Goal: Task Accomplishment & Management: Complete application form

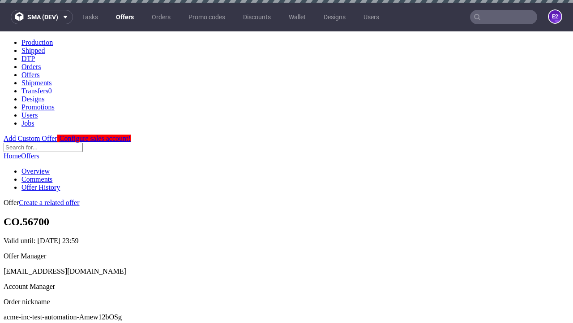
scroll to position [3, 0]
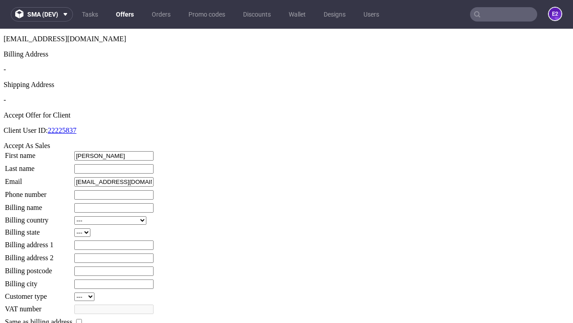
type input "Stephanie"
type input "Nader"
type input "1509813888"
type input "Isabelle22"
select select "13"
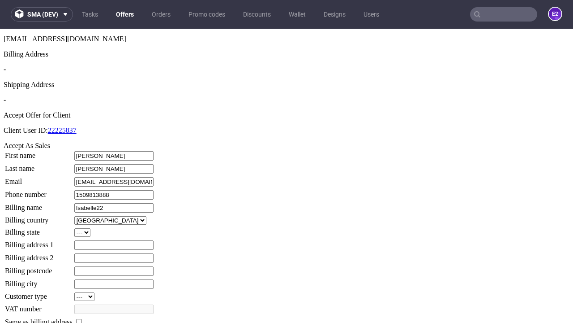
type input "Isabelle22"
type input "656 Park View"
select select "132"
type input "656 Park View"
type input "GQ1 4WJ"
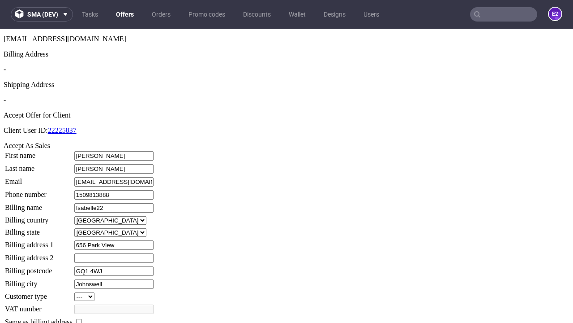
type input "Johnswell"
click at [82, 319] on input "checkbox" at bounding box center [79, 322] width 6 height 6
checkbox input "true"
type input "Isabelle22"
select select "13"
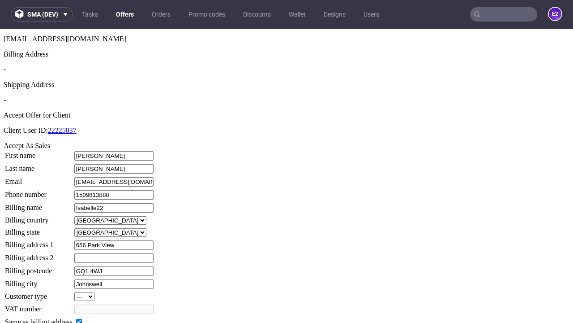
type input "656 Park View"
type input "GQ1 4WJ"
type input "Johnswell"
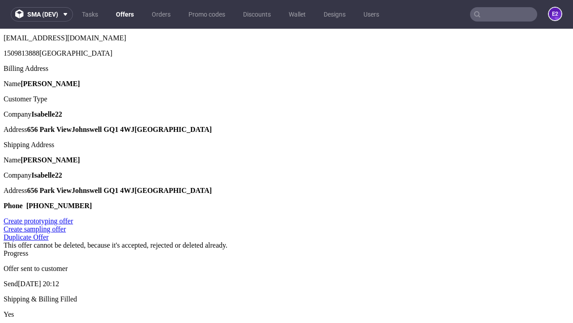
scroll to position [0, 0]
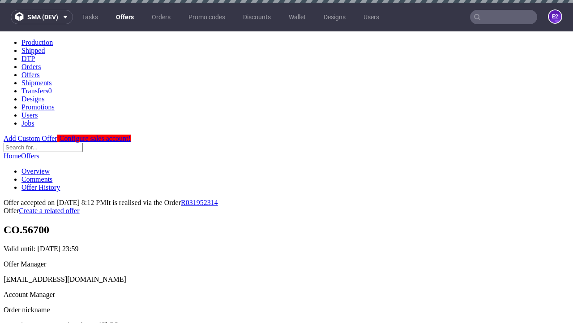
type input "[DATE]"
select select "12214305"
type input "In progress..."
